Goal: Task Accomplishment & Management: Manage account settings

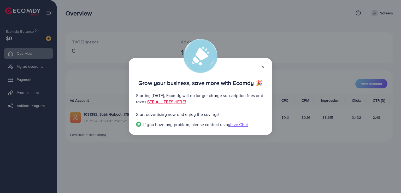
click at [265, 63] on div at bounding box center [261, 66] width 8 height 6
click at [261, 66] on icon at bounding box center [263, 67] width 4 height 4
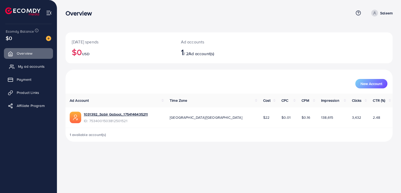
click at [33, 67] on span "My ad accounts" at bounding box center [31, 66] width 27 height 5
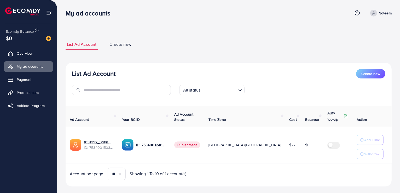
click at [184, 142] on span "Punishment" at bounding box center [187, 144] width 26 height 7
click at [194, 163] on div "Ad Account Your BC ID Ad Account Status Time Zone Cost Balance Auto top-up Thre…" at bounding box center [229, 143] width 326 height 74
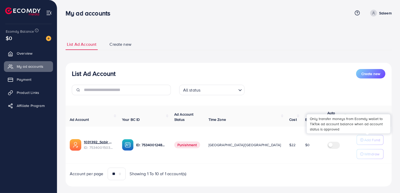
drag, startPoint x: 369, startPoint y: 141, endPoint x: 366, endPoint y: 139, distance: 4.0
click at [368, 140] on p "Add Fund" at bounding box center [372, 140] width 16 height 6
